Goal: Task Accomplishment & Management: Use online tool/utility

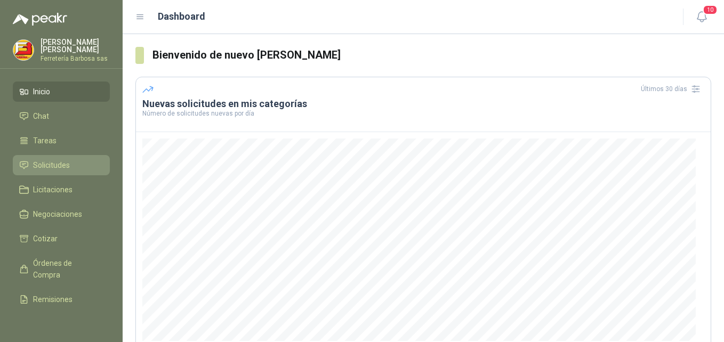
click at [51, 171] on span "Solicitudes" at bounding box center [51, 165] width 37 height 12
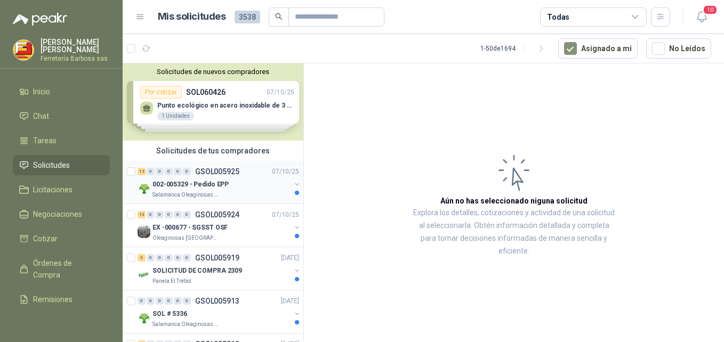
click at [197, 187] on p "002-005329 - Pedido EPP" at bounding box center [191, 185] width 76 height 10
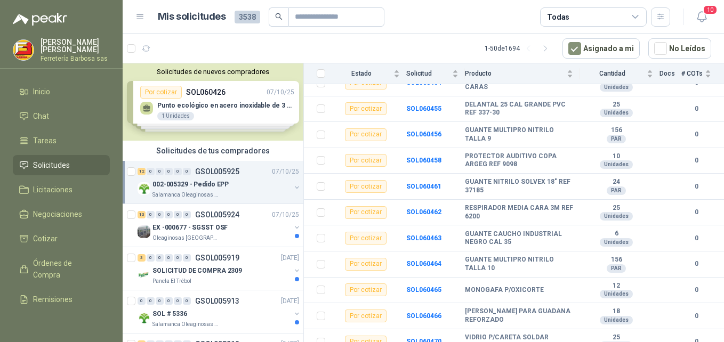
scroll to position [171, 0]
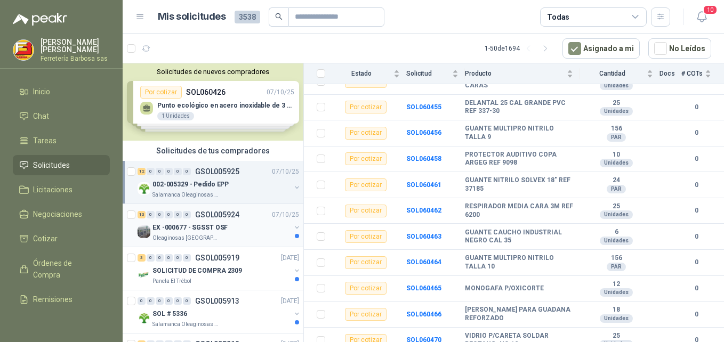
click at [201, 230] on p "EX -000677 - SGSST OSF" at bounding box center [190, 228] width 75 height 10
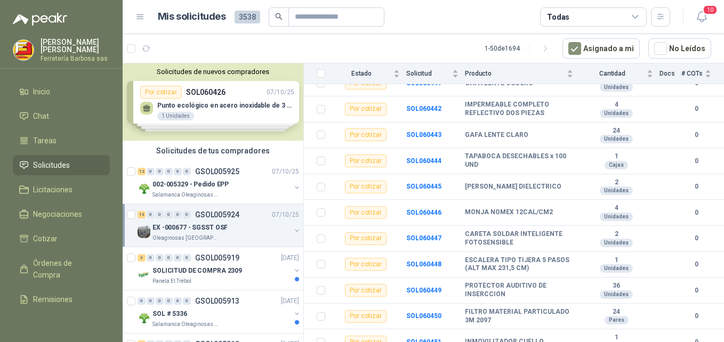
scroll to position [197, 0]
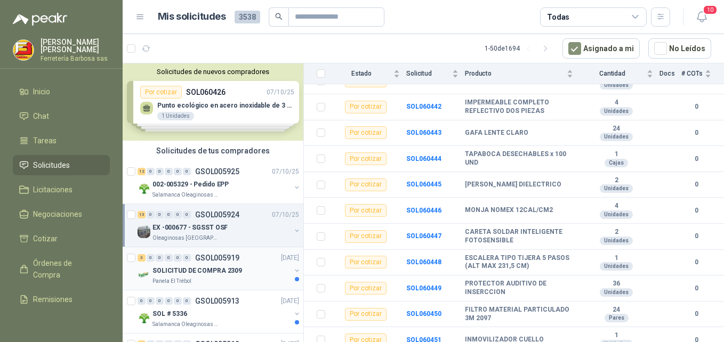
click at [214, 269] on p "SOLICITUD DE COMPRA 2309" at bounding box center [198, 271] width 90 height 10
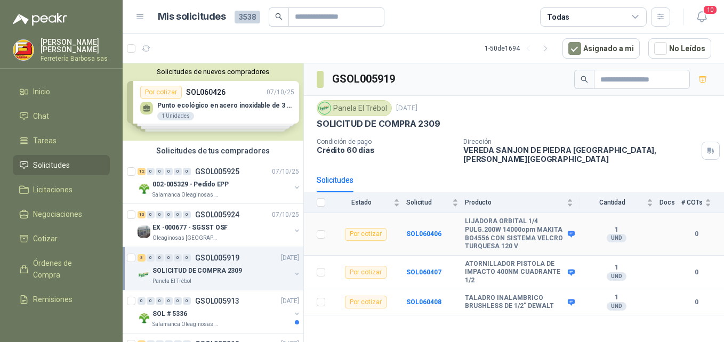
click at [502, 218] on b "LIJADORA ORBITAL 1/4 PULG.200W 14000opm MAKITA BO4556 CON SISTEMA VELCRO TURQUE…" at bounding box center [515, 234] width 100 height 33
click at [413, 230] on b "SOL060406" at bounding box center [423, 233] width 35 height 7
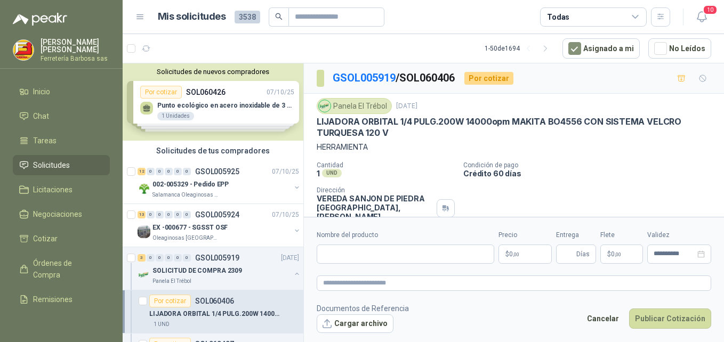
drag, startPoint x: 400, startPoint y: 132, endPoint x: 388, endPoint y: 132, distance: 12.3
click at [388, 132] on p "LIJADORA ORBITAL 1/4 PULG.200W 14000opm MAKITA BO4556 CON SISTEMA VELCRO TURQUE…" at bounding box center [514, 127] width 395 height 23
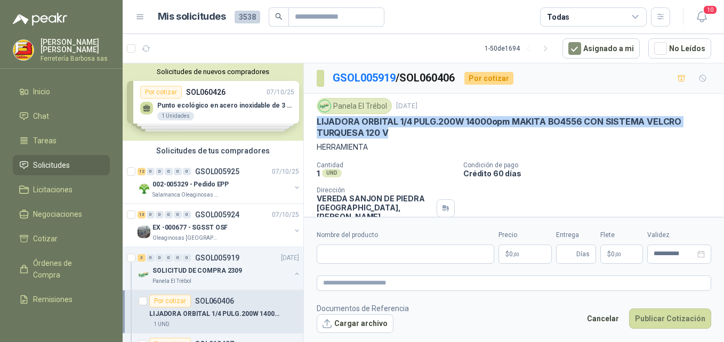
drag, startPoint x: 388, startPoint y: 132, endPoint x: 315, endPoint y: 124, distance: 72.9
click at [315, 124] on div "Panela El Trébol [DATE] LIJADORA ORBITAL 1/4 PULG.200W 14000opm MAKITA BO4556 C…" at bounding box center [514, 164] width 420 height 141
drag, startPoint x: 315, startPoint y: 124, endPoint x: 330, endPoint y: 126, distance: 14.6
copy p "LIJADORA ORBITAL 1/4 PULG.200W 14000opm MAKITA BO4556 CON SISTEMA VELCRO TURQUE…"
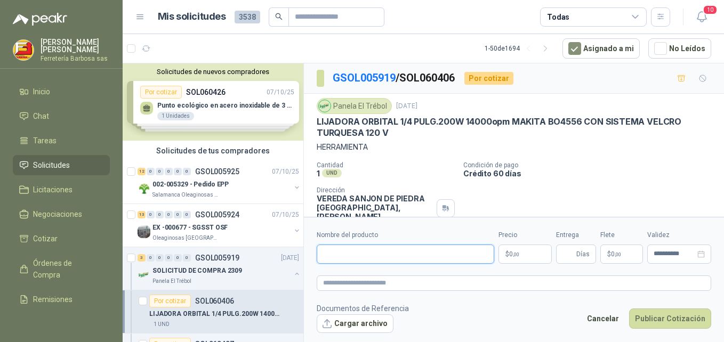
click at [455, 256] on input "Nombre del producto" at bounding box center [406, 254] width 178 height 19
paste input "**********"
type input "**********"
click at [504, 255] on p "$ 0 ,00" at bounding box center [525, 254] width 53 height 19
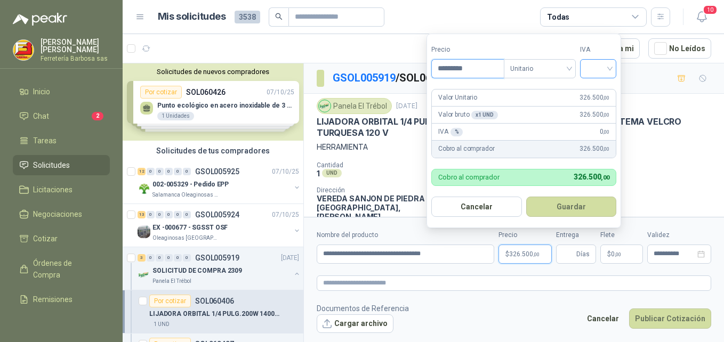
click at [613, 66] on div at bounding box center [598, 68] width 36 height 19
type input "*********"
click at [595, 91] on div "19%" at bounding box center [601, 91] width 20 height 12
click at [565, 205] on button "Guardar" at bounding box center [573, 207] width 92 height 20
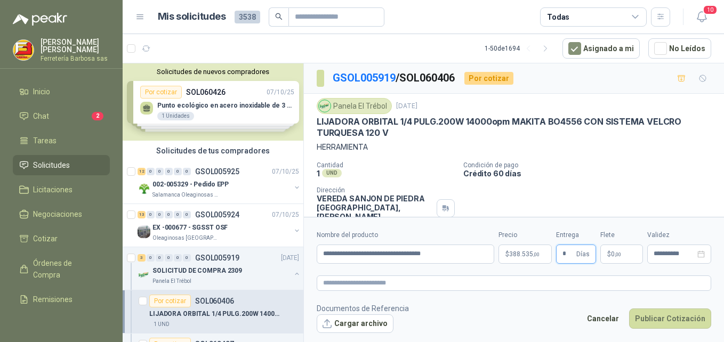
type input "*"
click at [609, 254] on span "$" at bounding box center [609, 254] width 4 height 6
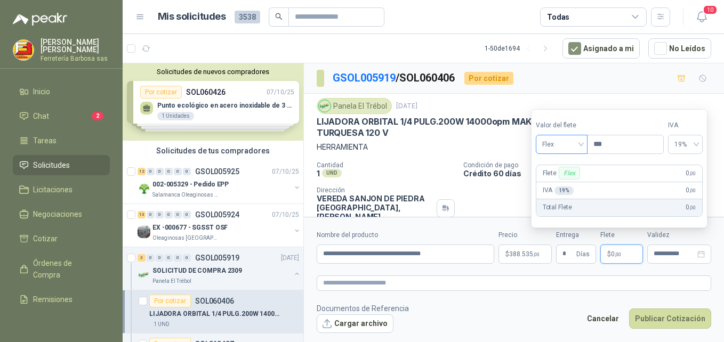
click at [581, 142] on span "Flex" at bounding box center [561, 145] width 39 height 16
click at [558, 184] on div "Incluido" at bounding box center [562, 184] width 37 height 12
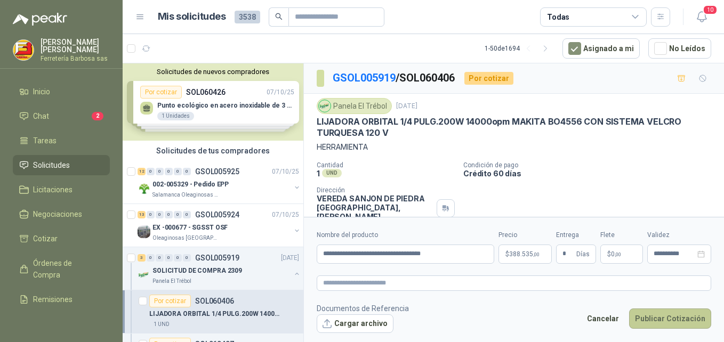
click at [648, 317] on button "Publicar Cotización" at bounding box center [670, 319] width 82 height 20
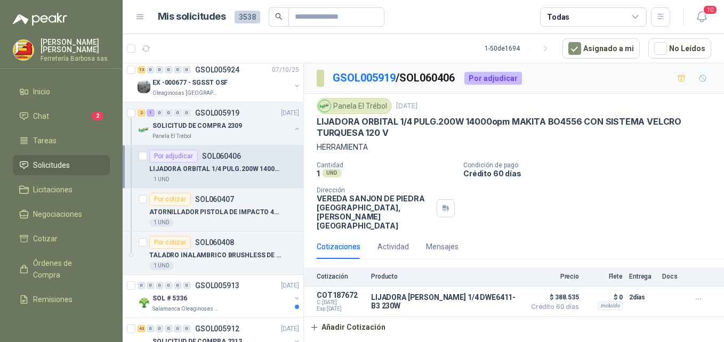
scroll to position [150, 0]
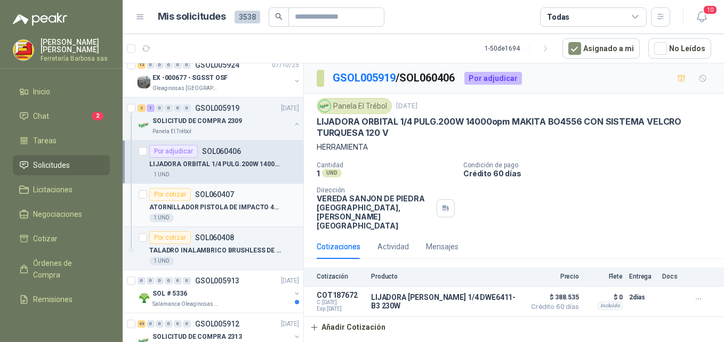
click at [169, 195] on div "Por cotizar" at bounding box center [170, 194] width 42 height 13
click at [169, 194] on div "Por cotizar" at bounding box center [170, 194] width 42 height 13
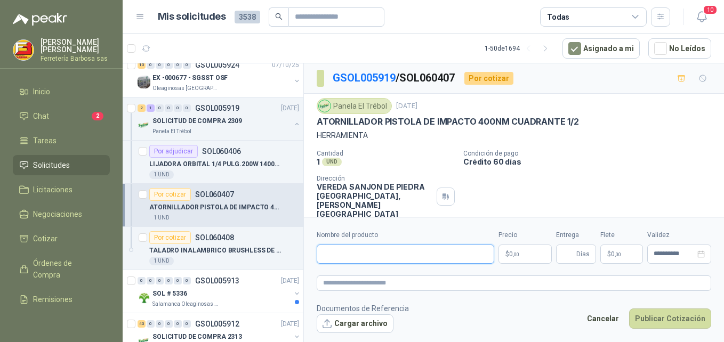
click at [405, 255] on input "Nombre del producto" at bounding box center [406, 254] width 178 height 19
paste input "**********"
type input "**********"
click at [505, 255] on p "$ 0 ,00" at bounding box center [525, 254] width 53 height 19
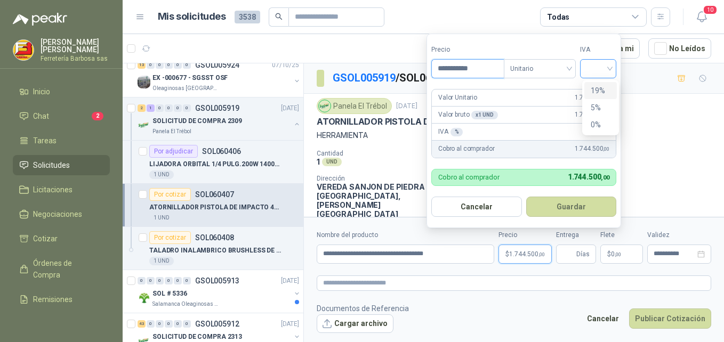
click at [616, 68] on div at bounding box center [598, 68] width 36 height 19
type input "**********"
drag, startPoint x: 602, startPoint y: 89, endPoint x: 598, endPoint y: 95, distance: 7.6
click at [601, 91] on div "19%" at bounding box center [601, 91] width 20 height 12
click at [555, 209] on button "Guardar" at bounding box center [573, 207] width 92 height 20
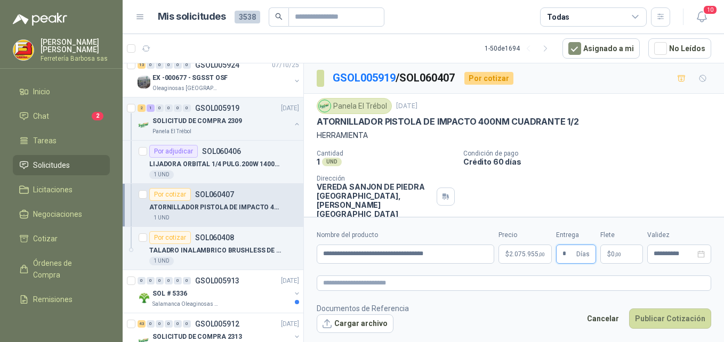
type input "*"
click at [607, 255] on span "$" at bounding box center [609, 254] width 4 height 6
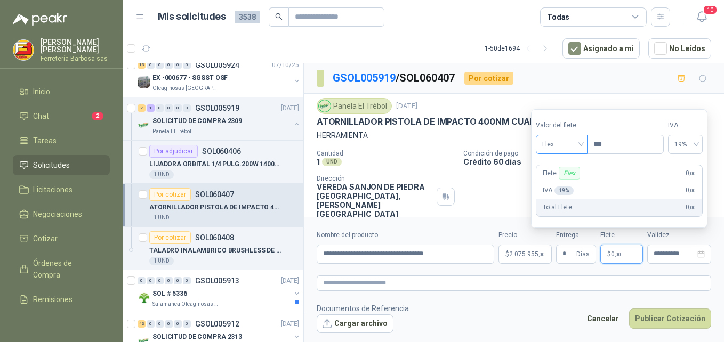
click at [584, 146] on div "Flex" at bounding box center [562, 144] width 52 height 19
drag, startPoint x: 563, startPoint y: 181, endPoint x: 607, endPoint y: 218, distance: 57.2
click at [574, 189] on div "Incluido" at bounding box center [562, 184] width 37 height 12
click at [660, 314] on button "Publicar Cotización" at bounding box center [670, 319] width 82 height 20
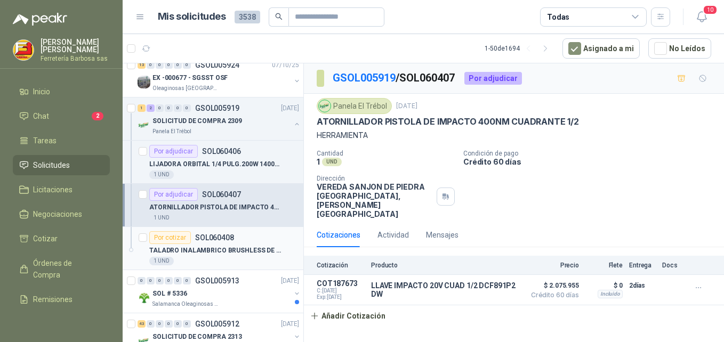
click at [225, 248] on p "TALADRO INALAMBRICO BRUSHLESS DE 1/2" DEWALT" at bounding box center [215, 251] width 133 height 10
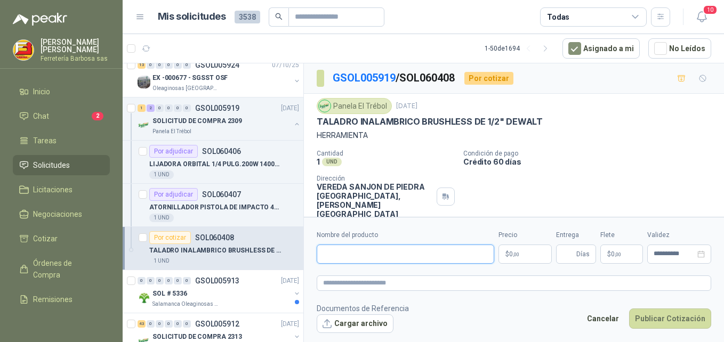
click at [389, 255] on input "Nombre del producto" at bounding box center [406, 254] width 178 height 19
paste input "**********"
type input "**********"
click at [509, 251] on span "0 ,00" at bounding box center [514, 254] width 10 height 6
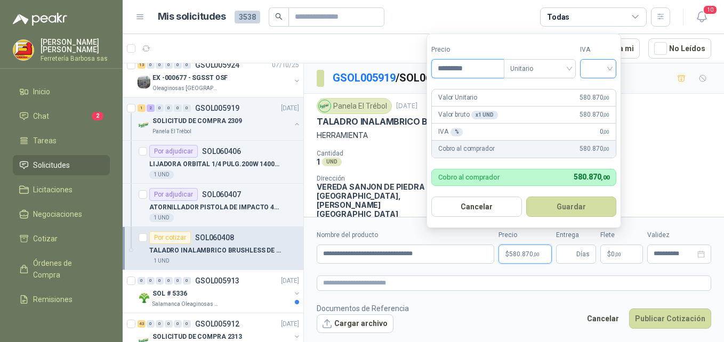
click at [613, 66] on div at bounding box center [598, 68] width 36 height 19
type input "*********"
click at [590, 92] on div "19%" at bounding box center [600, 90] width 33 height 17
drag, startPoint x: 559, startPoint y: 203, endPoint x: 566, endPoint y: 228, distance: 26.5
click at [559, 205] on button "Guardar" at bounding box center [573, 207] width 92 height 20
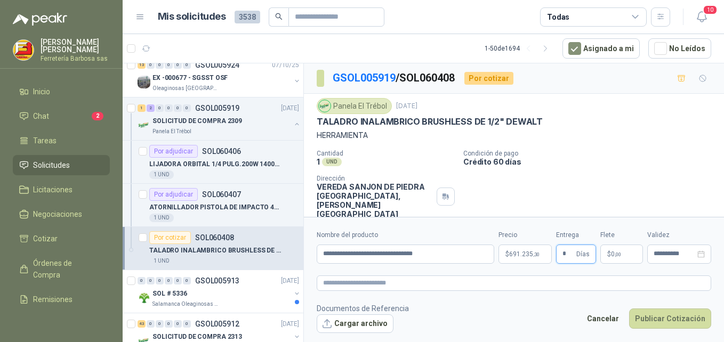
type input "*"
click at [608, 256] on span "$" at bounding box center [609, 254] width 4 height 6
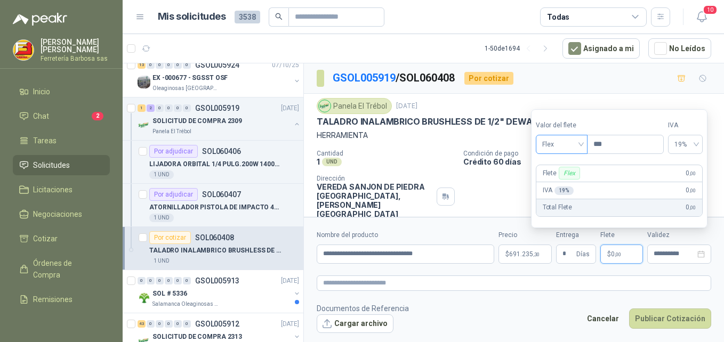
click at [583, 146] on div "Flex" at bounding box center [562, 144] width 52 height 19
click at [563, 184] on div "Incluido" at bounding box center [562, 184] width 37 height 12
click at [656, 317] on button "Publicar Cotización" at bounding box center [670, 319] width 82 height 20
